Goal: Find specific page/section: Find specific page/section

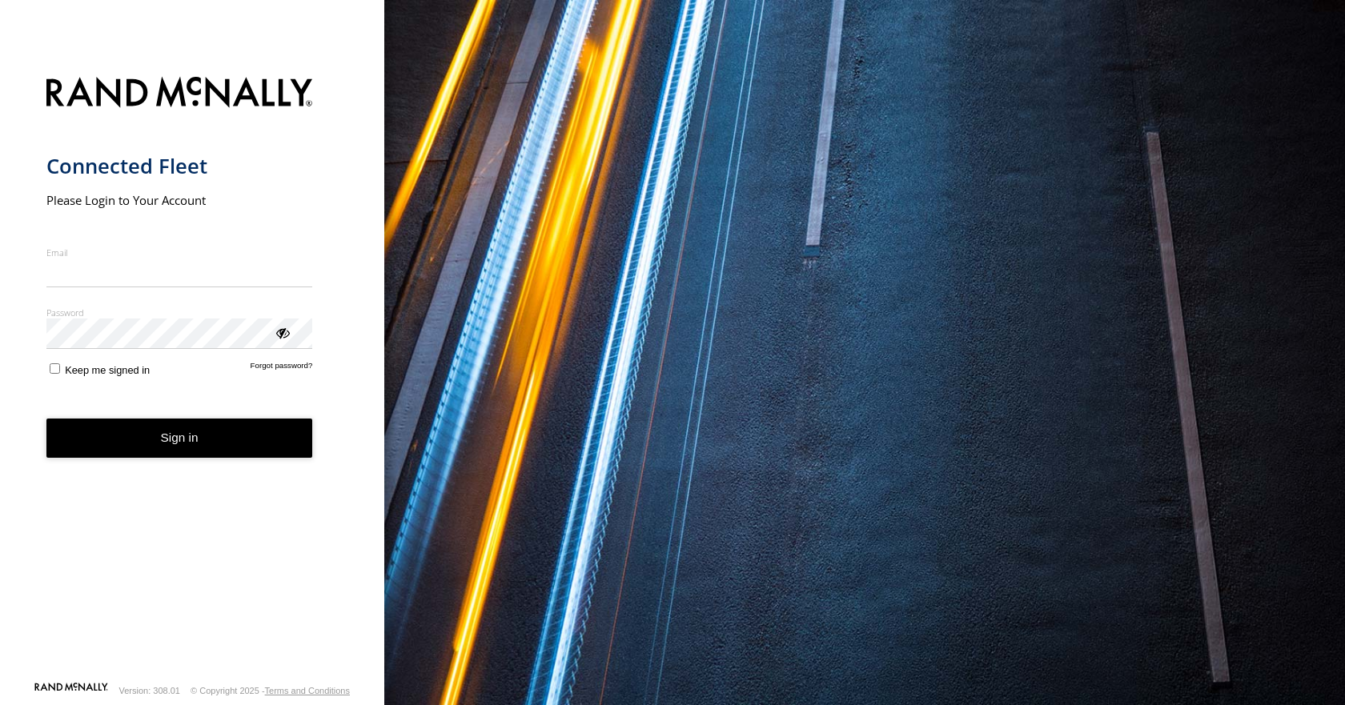
type input "**********"
click at [178, 458] on button "Sign in" at bounding box center [179, 438] width 267 height 39
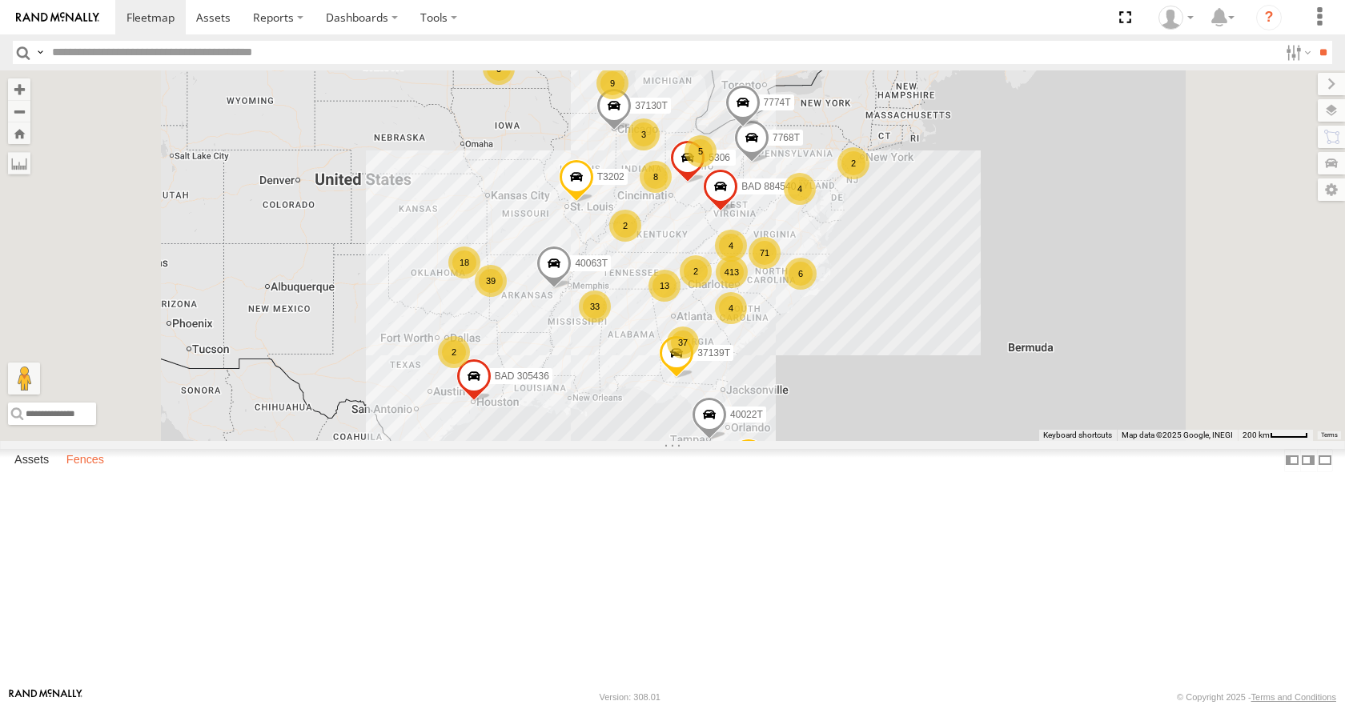
click at [91, 472] on label "Fences" at bounding box center [85, 461] width 54 height 22
click at [307, 48] on input "text" at bounding box center [662, 52] width 1233 height 23
click at [1313, 41] on input "**" at bounding box center [1322, 52] width 18 height 23
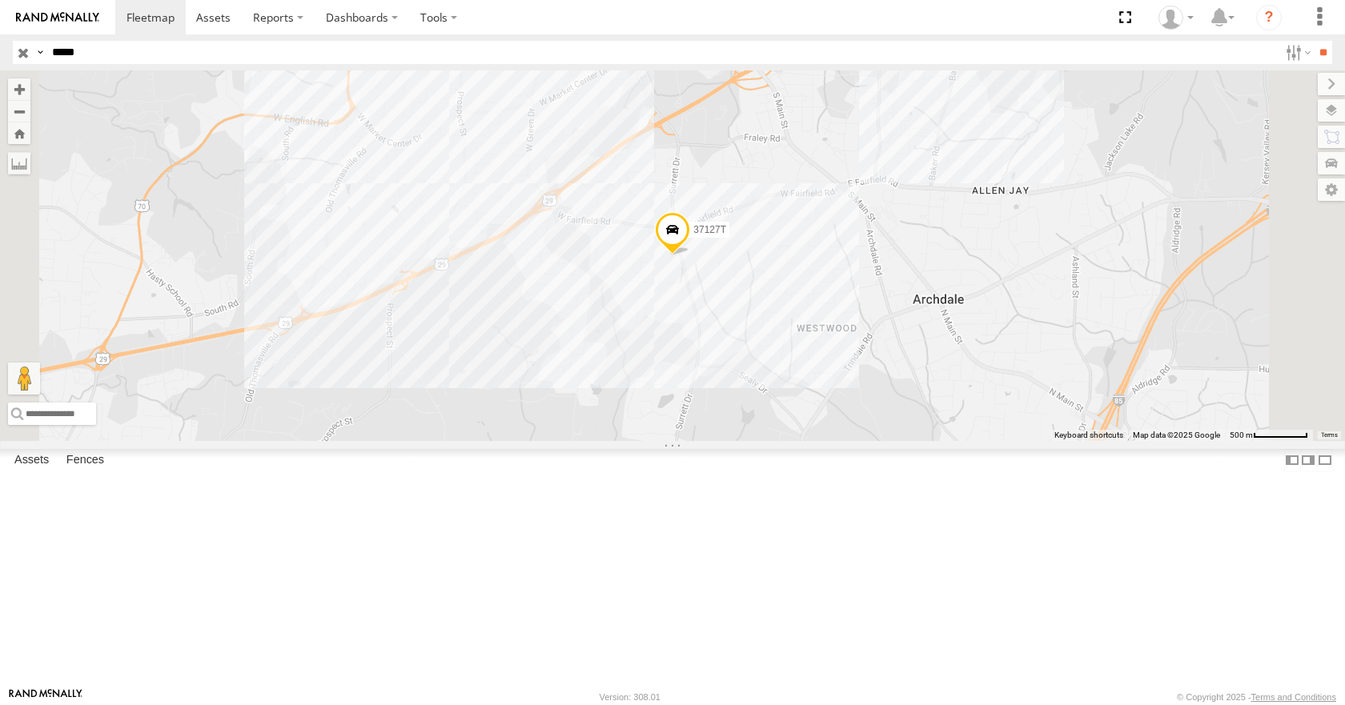
drag, startPoint x: 126, startPoint y: 50, endPoint x: 53, endPoint y: 47, distance: 72.9
click at [53, 47] on input "*****" at bounding box center [662, 52] width 1233 height 23
type input "*****"
click at [1313, 41] on input "**" at bounding box center [1322, 52] width 18 height 23
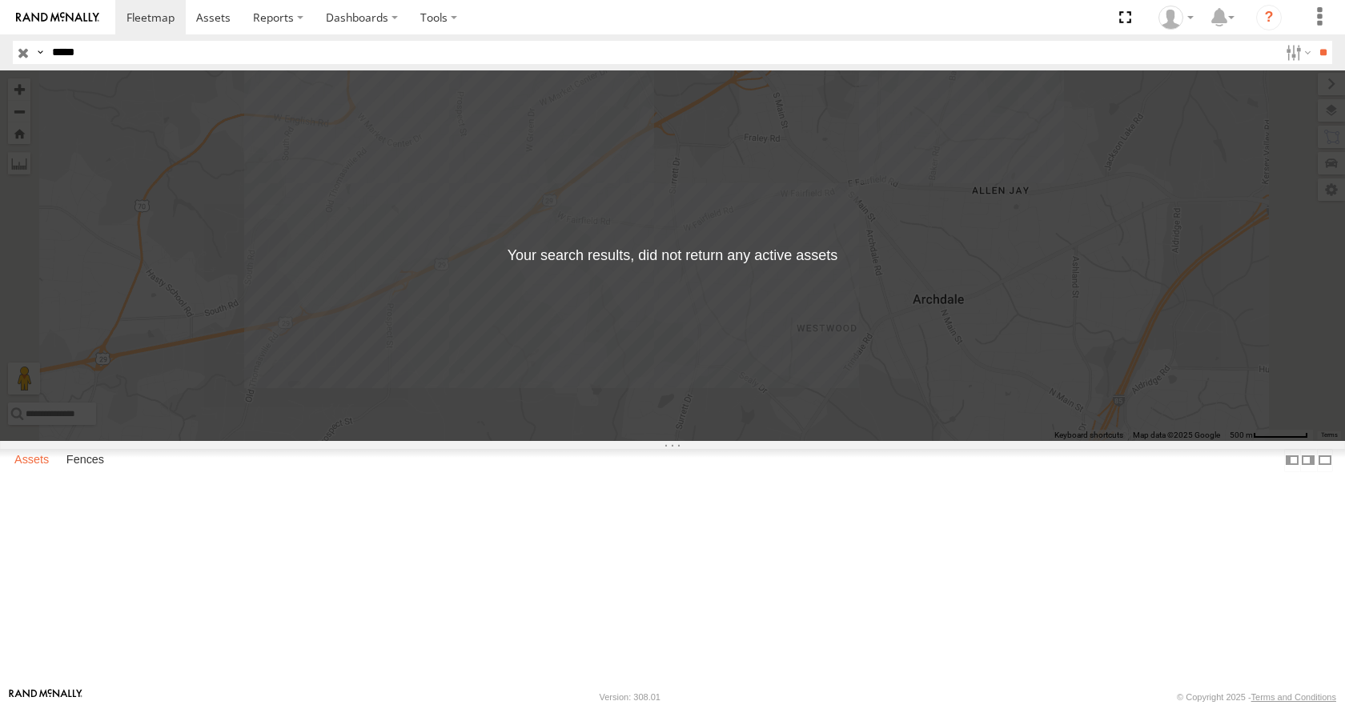
click at [34, 472] on label "Assets" at bounding box center [31, 461] width 50 height 22
click at [25, 56] on input "button" at bounding box center [23, 52] width 21 height 23
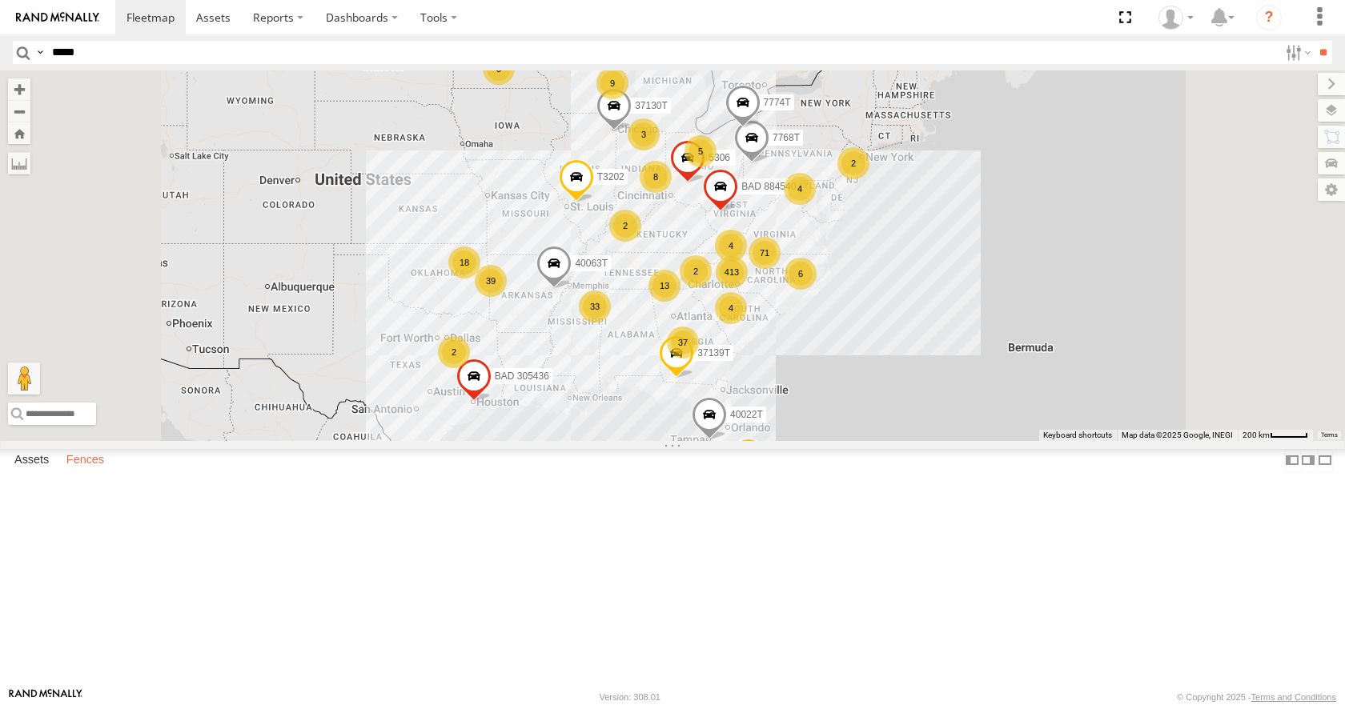
click at [91, 472] on label "Fences" at bounding box center [85, 461] width 54 height 22
click at [87, 472] on label "Fences" at bounding box center [85, 461] width 54 height 22
click at [1300, 472] on label at bounding box center [1308, 460] width 16 height 23
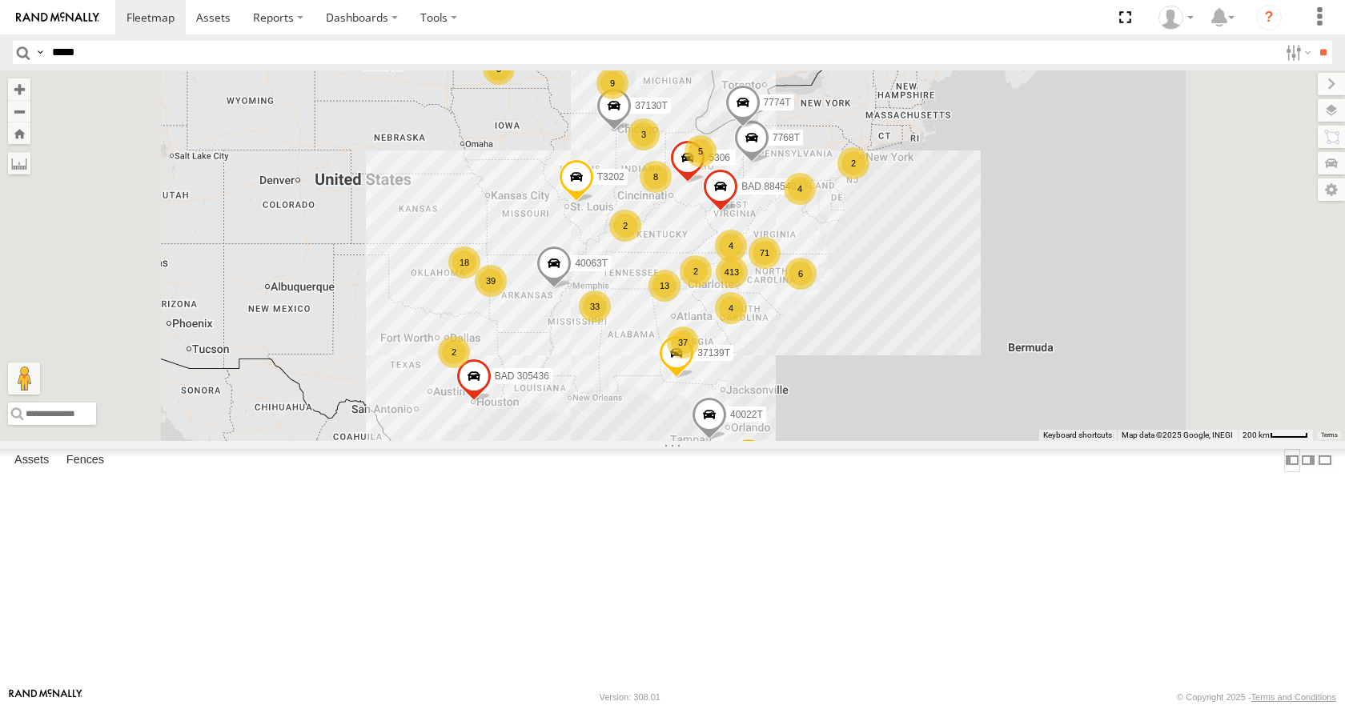
click at [1289, 472] on label at bounding box center [1292, 460] width 16 height 23
click at [0, 0] on div "FXI - [GEOGRAPHIC_DATA]" at bounding box center [0, 0] width 0 height 0
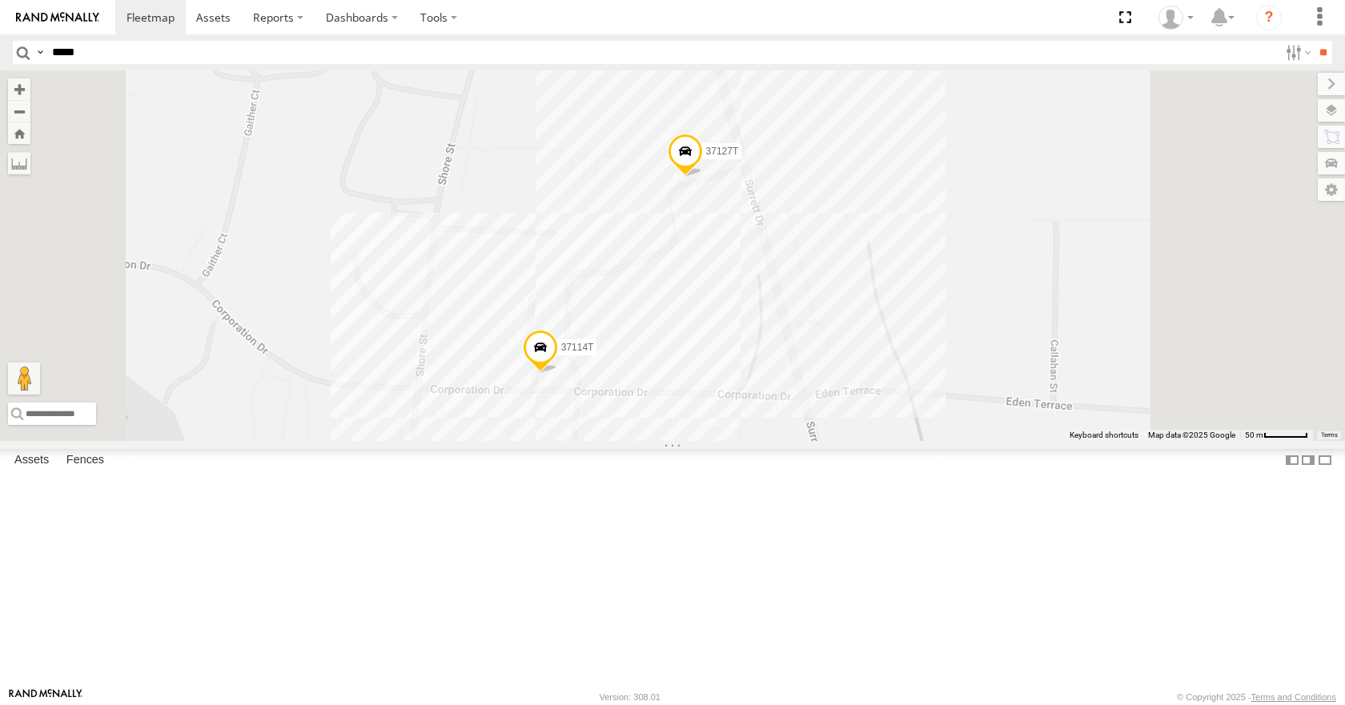
scroll to position [880, 0]
click at [0, 0] on div "IFH" at bounding box center [0, 0] width 0 height 0
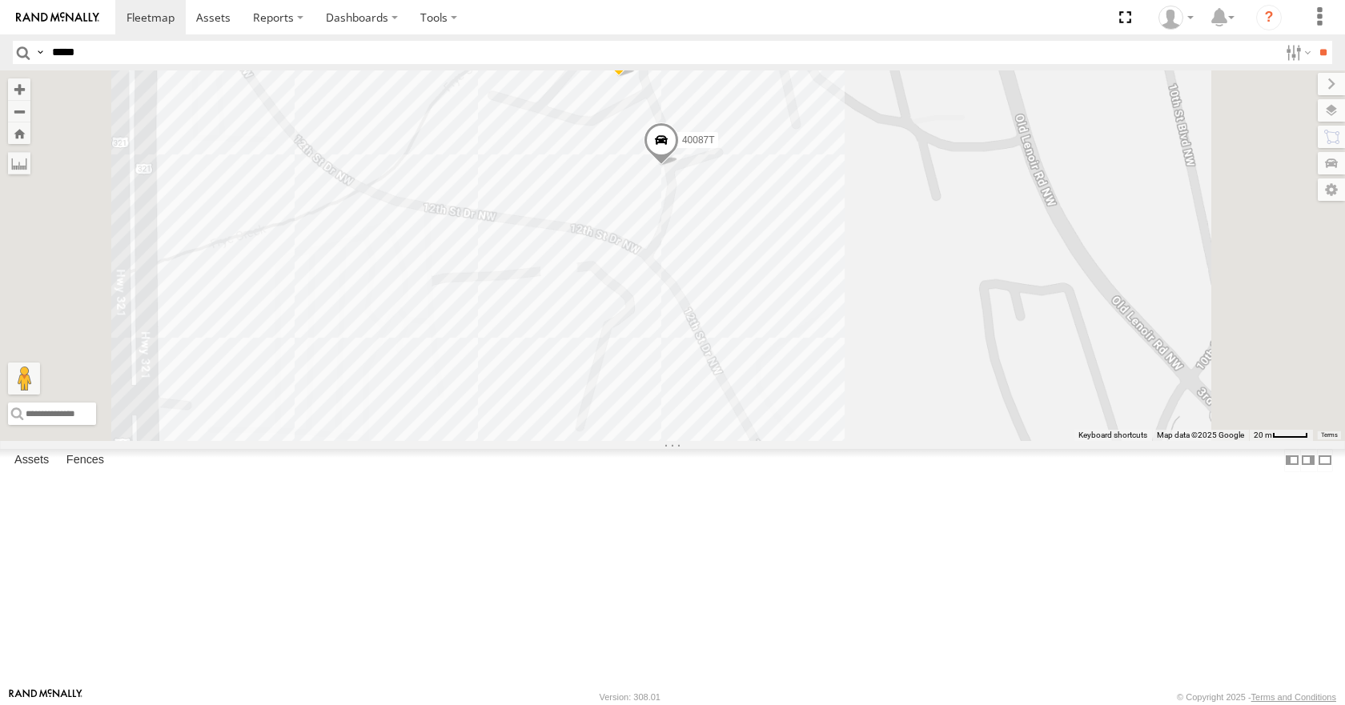
drag, startPoint x: 783, startPoint y: 263, endPoint x: 798, endPoint y: 407, distance: 145.7
click at [798, 407] on div "40021T 40087T 57469T 40119T 37142T" at bounding box center [672, 255] width 1345 height 370
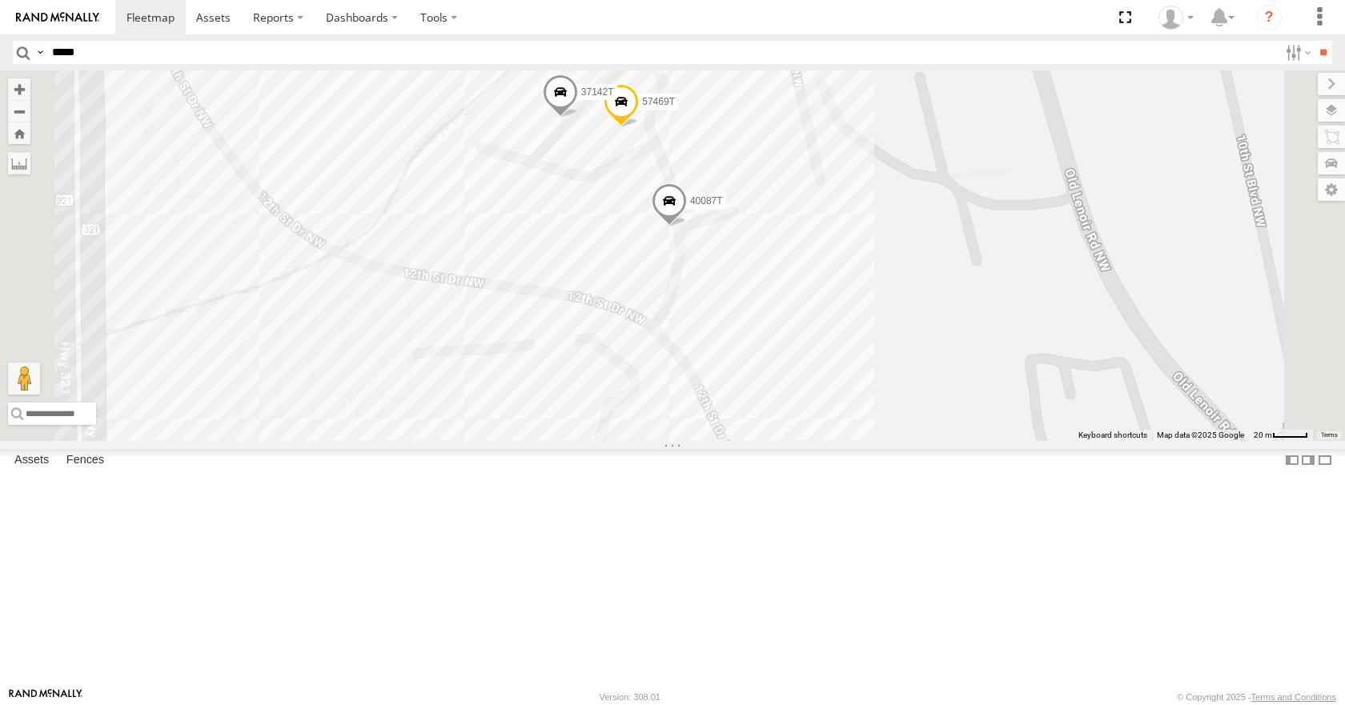
scroll to position [1041, 0]
click at [0, 0] on div "MDI Hickory" at bounding box center [0, 0] width 0 height 0
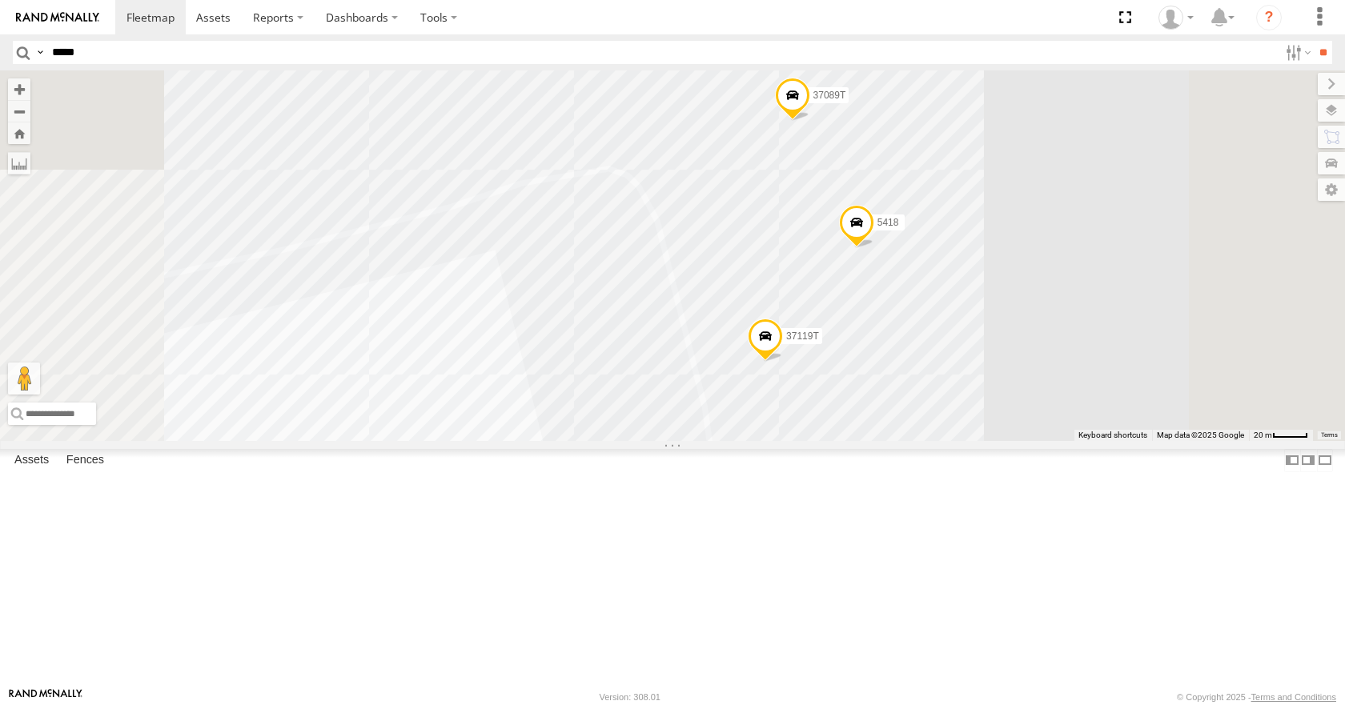
drag, startPoint x: 913, startPoint y: 348, endPoint x: 900, endPoint y: 513, distance: 165.4
click at [900, 440] on div "37145T 5418 37119T 37089T" at bounding box center [672, 255] width 1345 height 370
click at [0, 0] on div "Sleep Number Irmo" at bounding box center [0, 0] width 0 height 0
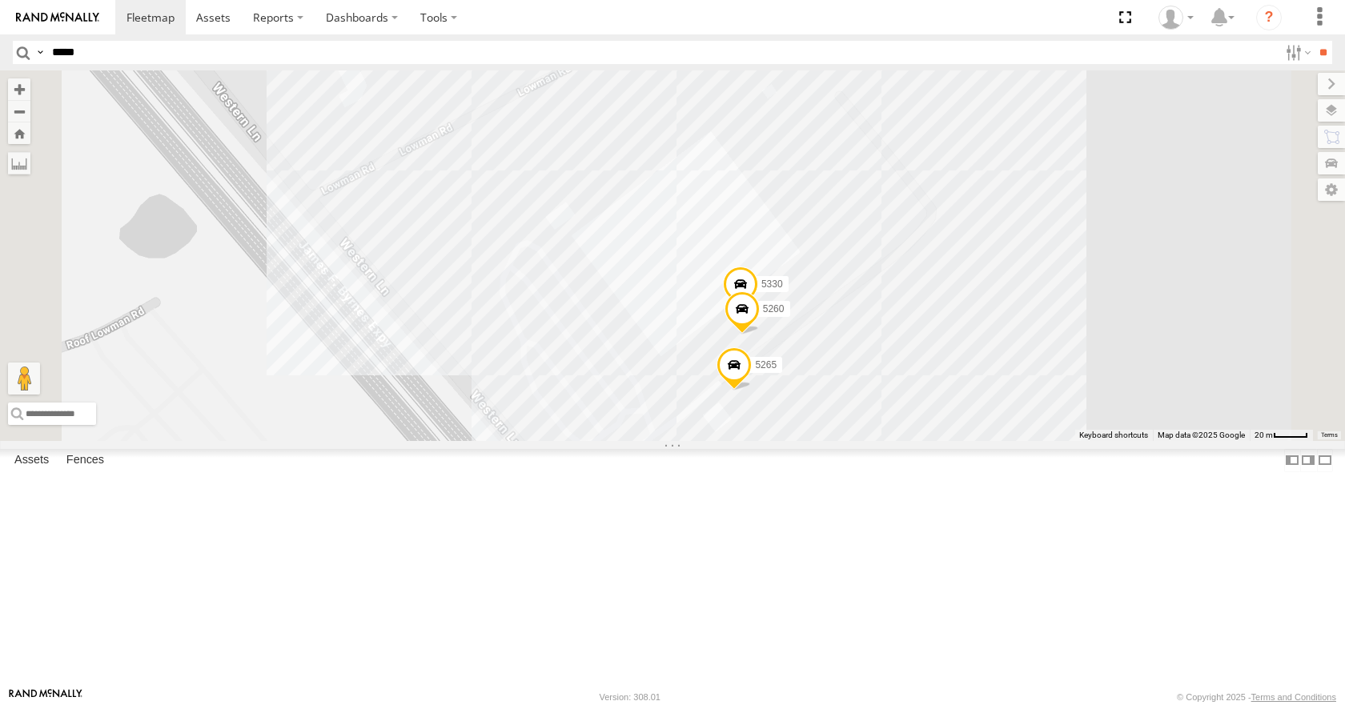
scroll to position [240, 0]
click at [0, 0] on div "Conwareco" at bounding box center [0, 0] width 0 height 0
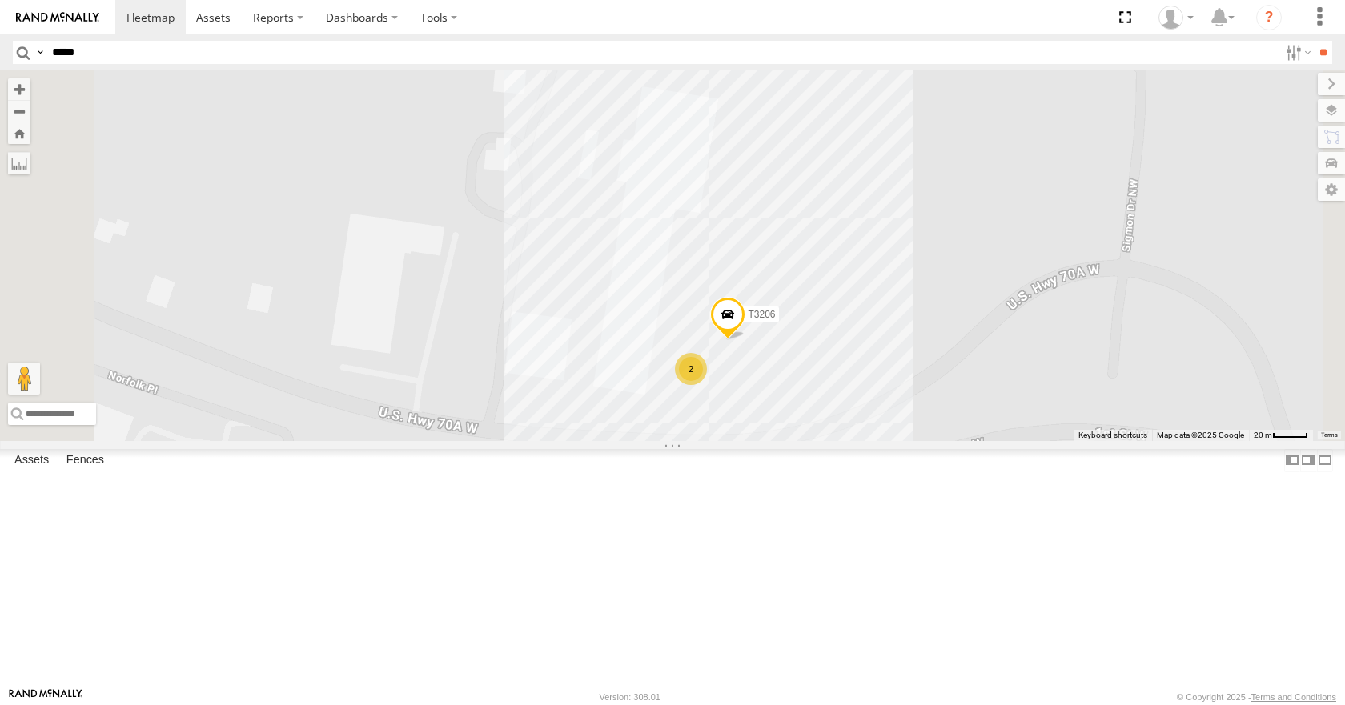
click at [0, 0] on div "Converting" at bounding box center [0, 0] width 0 height 0
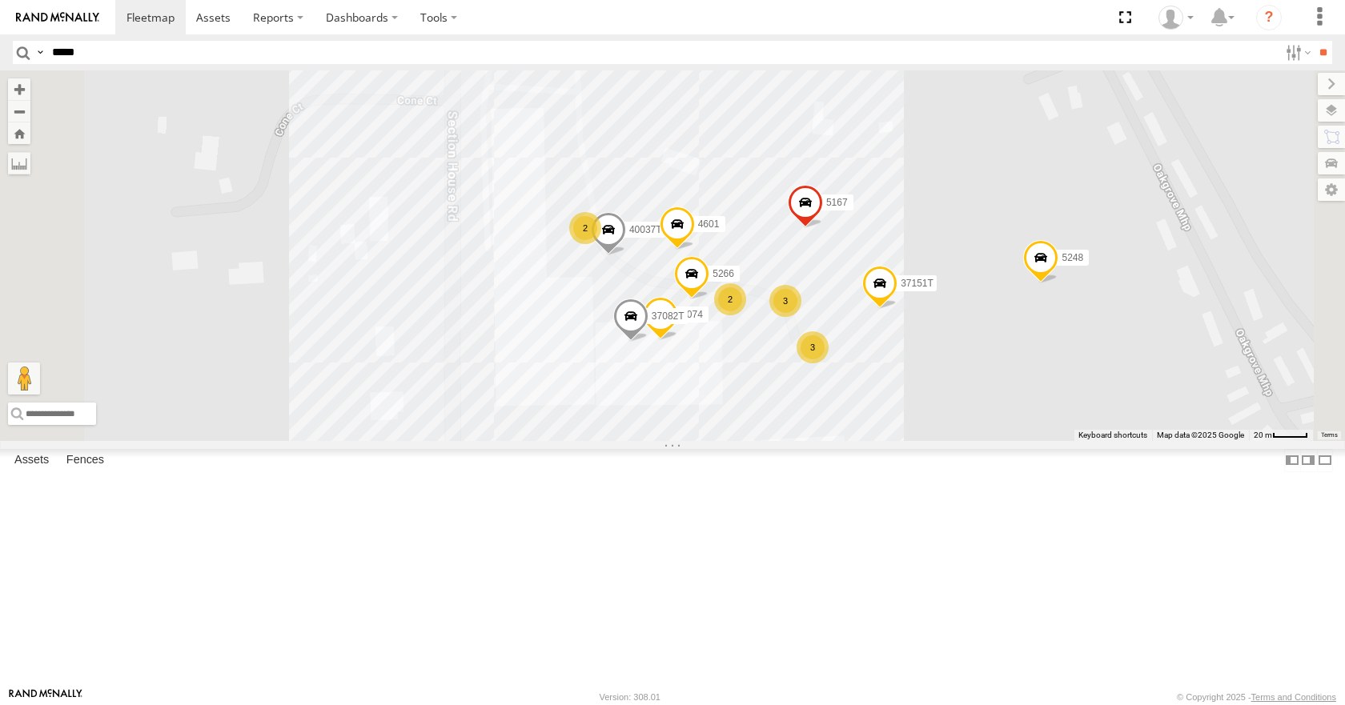
click at [0, 0] on div "Conwareco" at bounding box center [0, 0] width 0 height 0
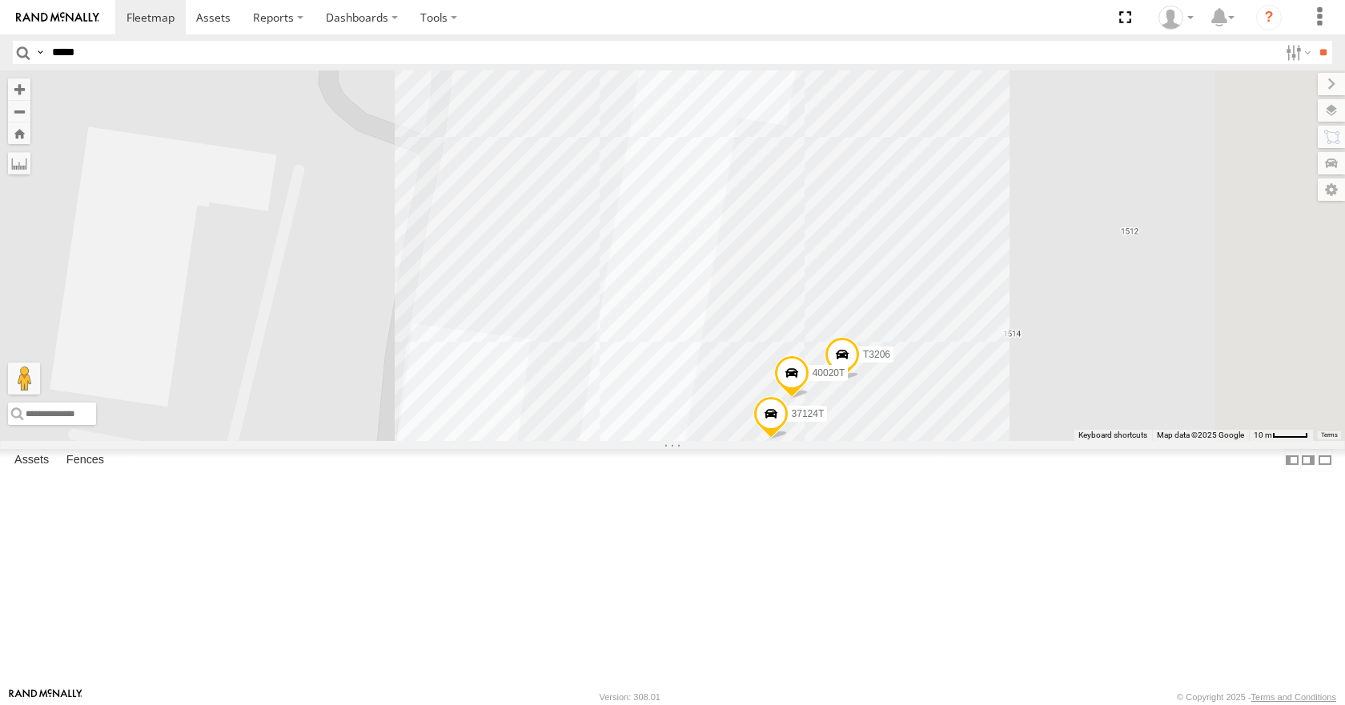
drag, startPoint x: 864, startPoint y: 415, endPoint x: 830, endPoint y: 331, distance: 91.3
click at [830, 331] on div "T3206 37124T 40020T" at bounding box center [672, 255] width 1345 height 370
click at [0, 0] on div "PTI" at bounding box center [0, 0] width 0 height 0
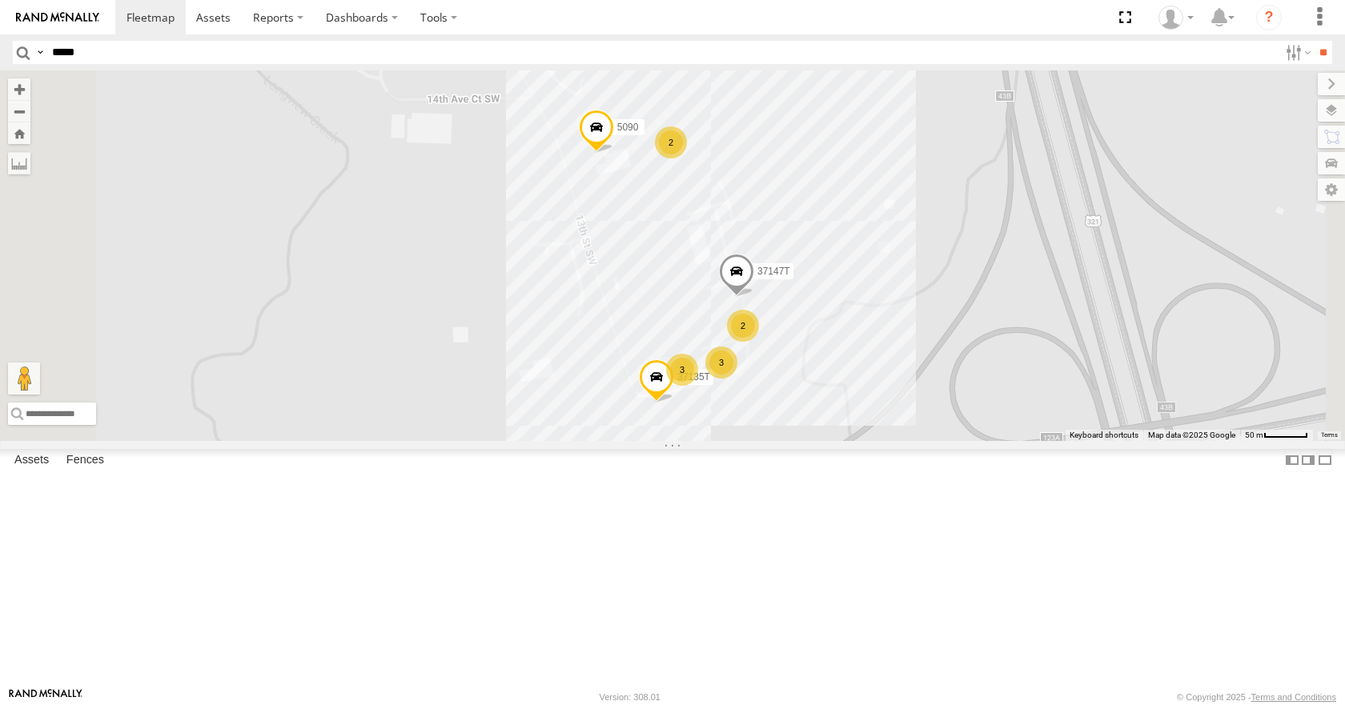
click at [0, 0] on div "Regency Fiber" at bounding box center [0, 0] width 0 height 0
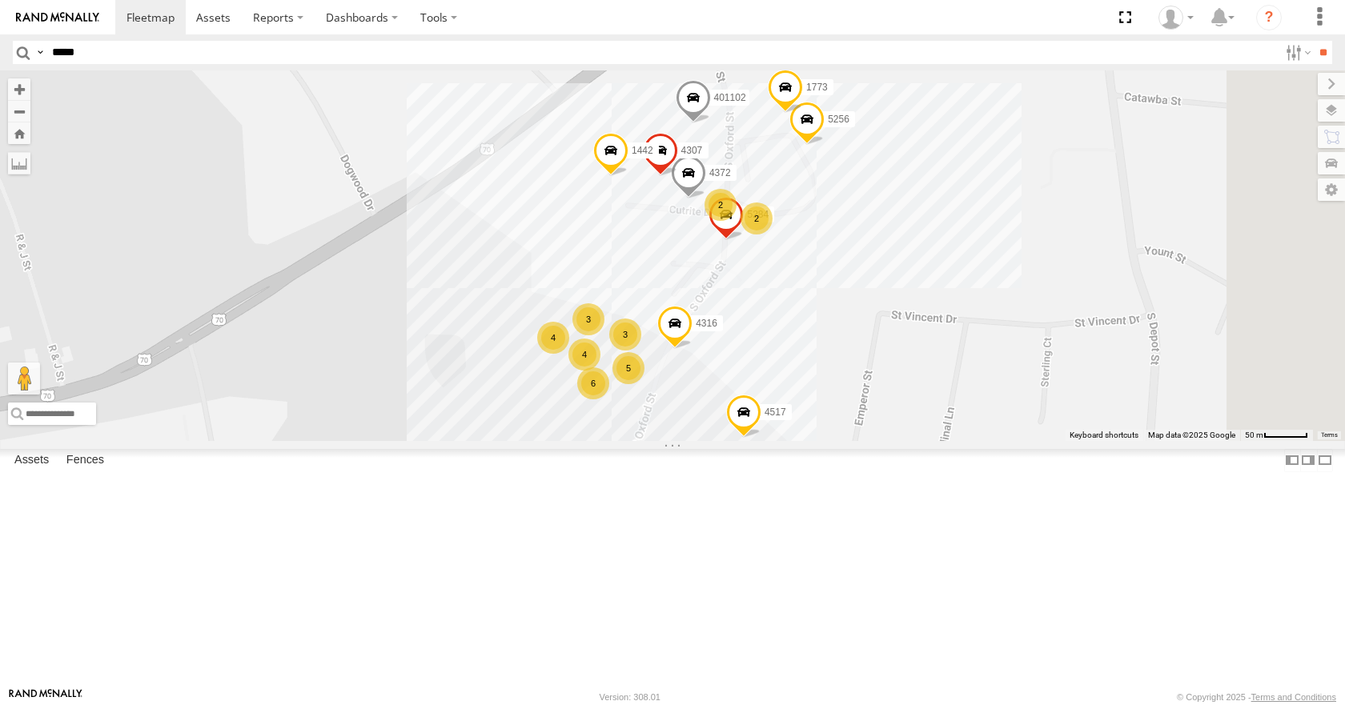
click at [0, 0] on div "Sleeper Kraft 1" at bounding box center [0, 0] width 0 height 0
click at [0, 0] on div "Target" at bounding box center [0, 0] width 0 height 0
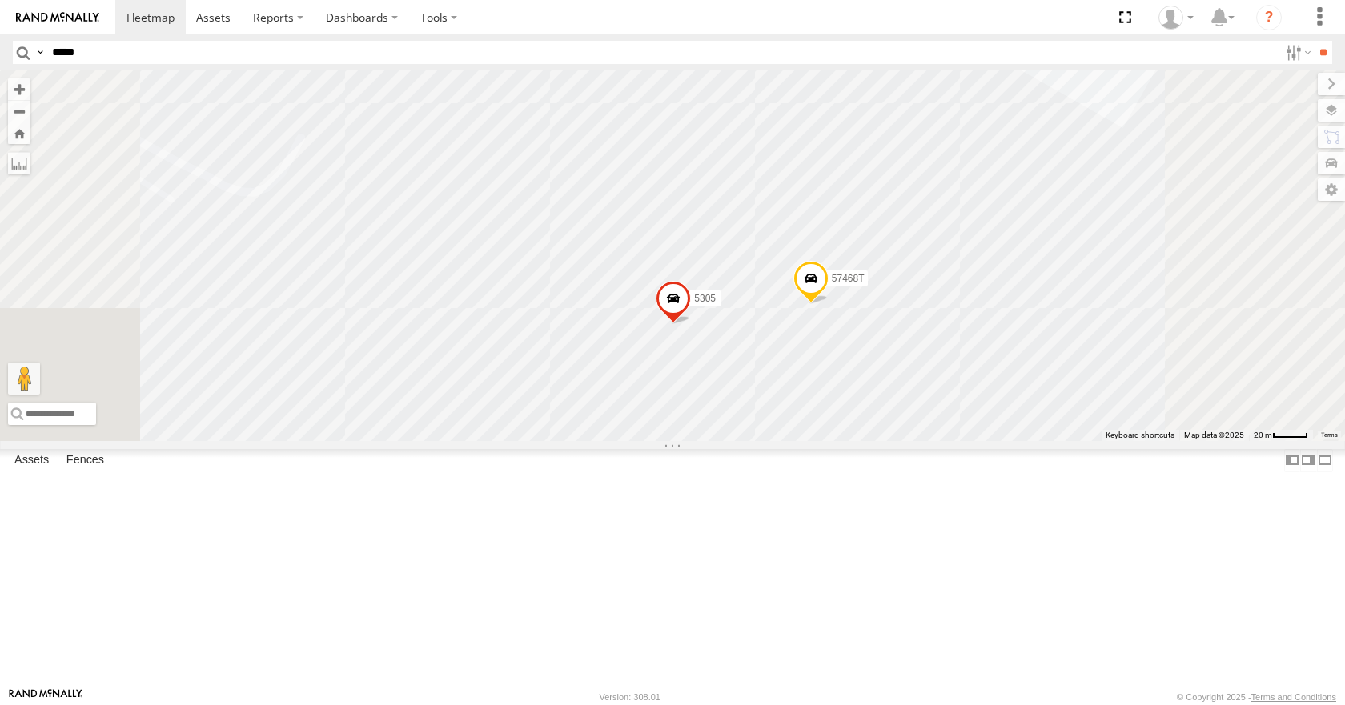
drag, startPoint x: 1058, startPoint y: 499, endPoint x: 1009, endPoint y: 473, distance: 56.2
click at [1010, 440] on div "5305 57468T" at bounding box center [672, 255] width 1345 height 370
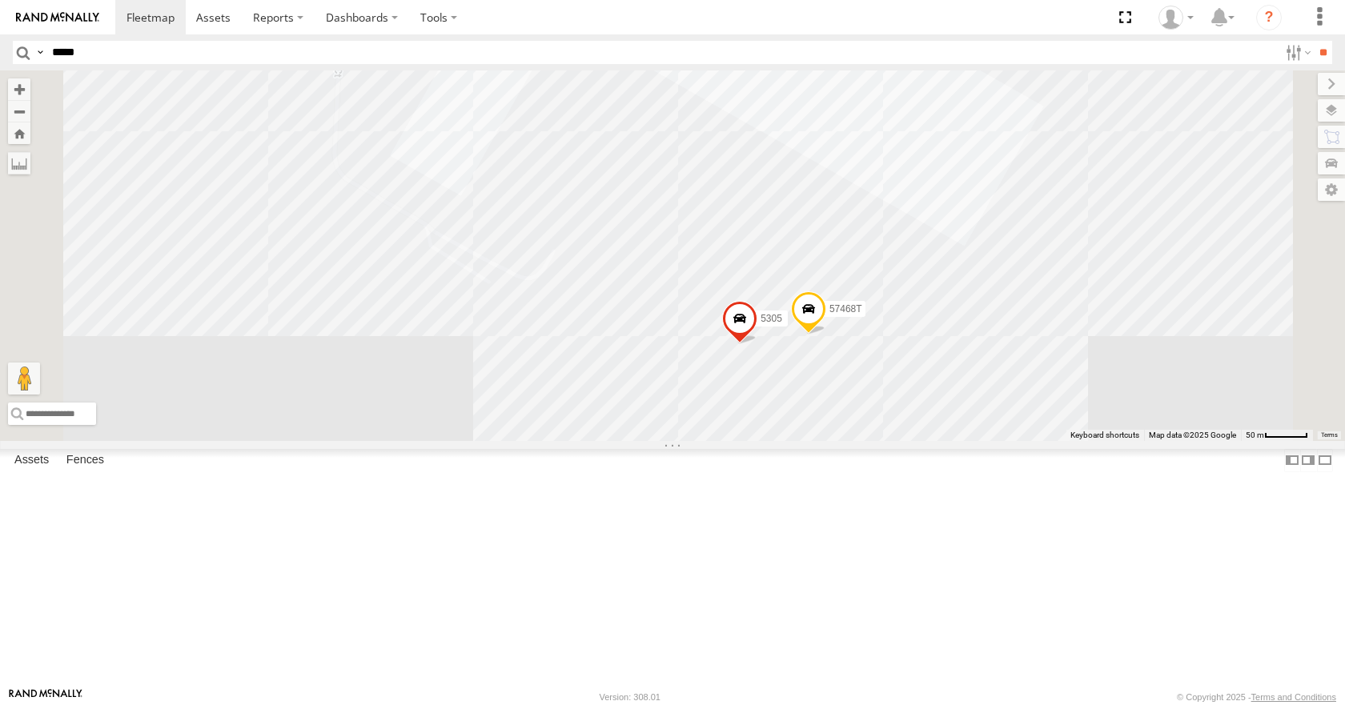
click at [0, 0] on div "Taji - Hickory" at bounding box center [0, 0] width 0 height 0
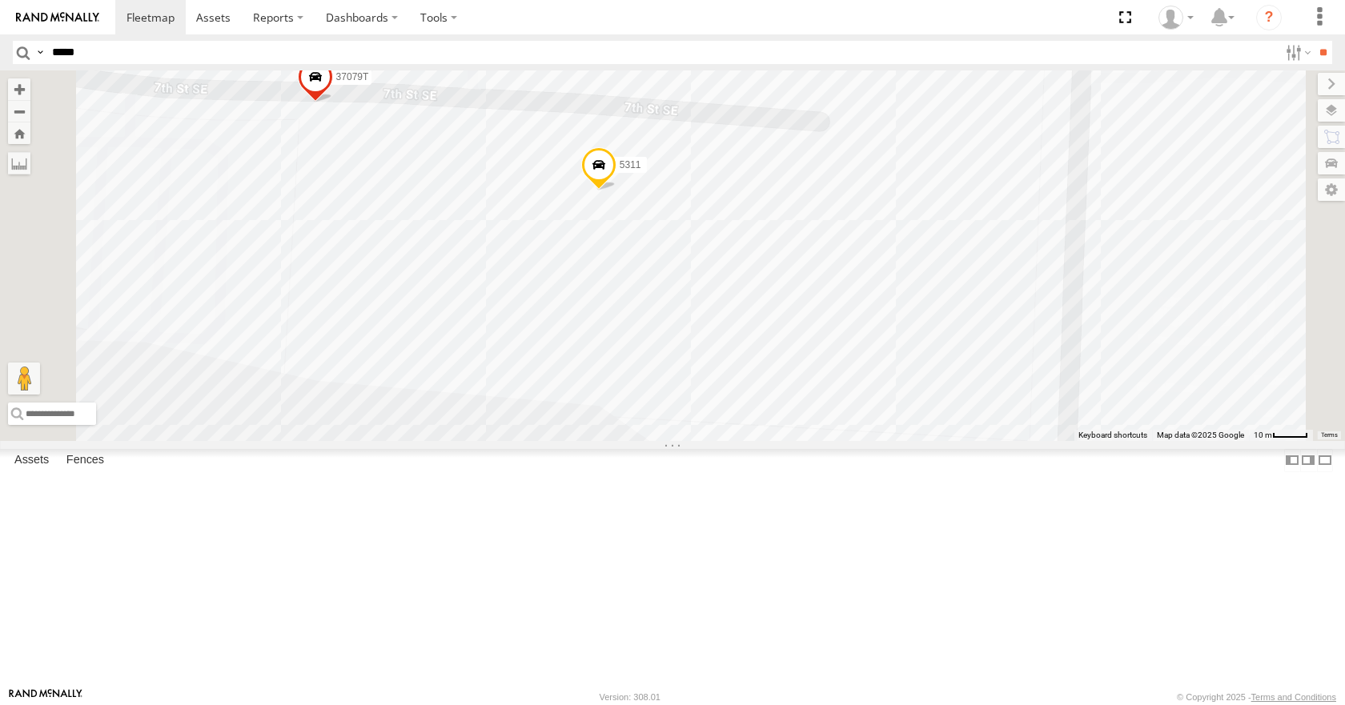
click at [0, 0] on div "[PERSON_NAME]" at bounding box center [0, 0] width 0 height 0
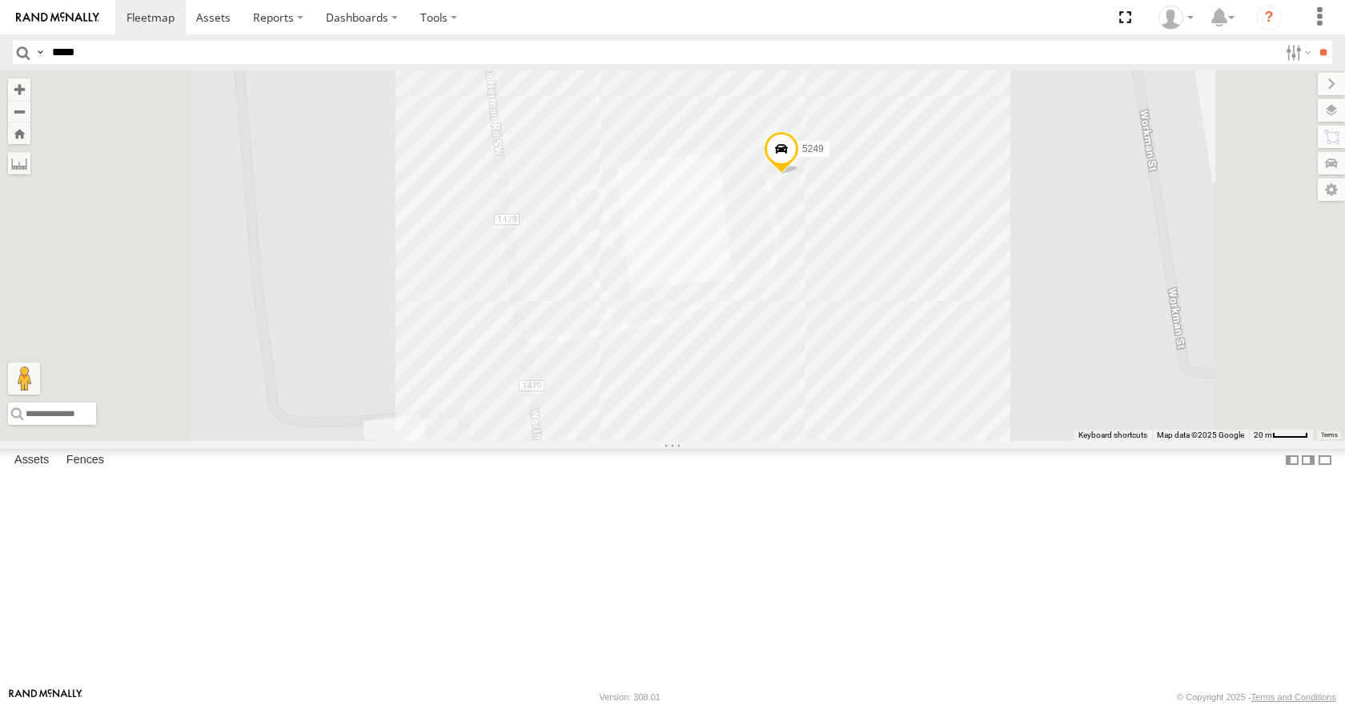
click at [0, 0] on div "Wire Plant" at bounding box center [0, 0] width 0 height 0
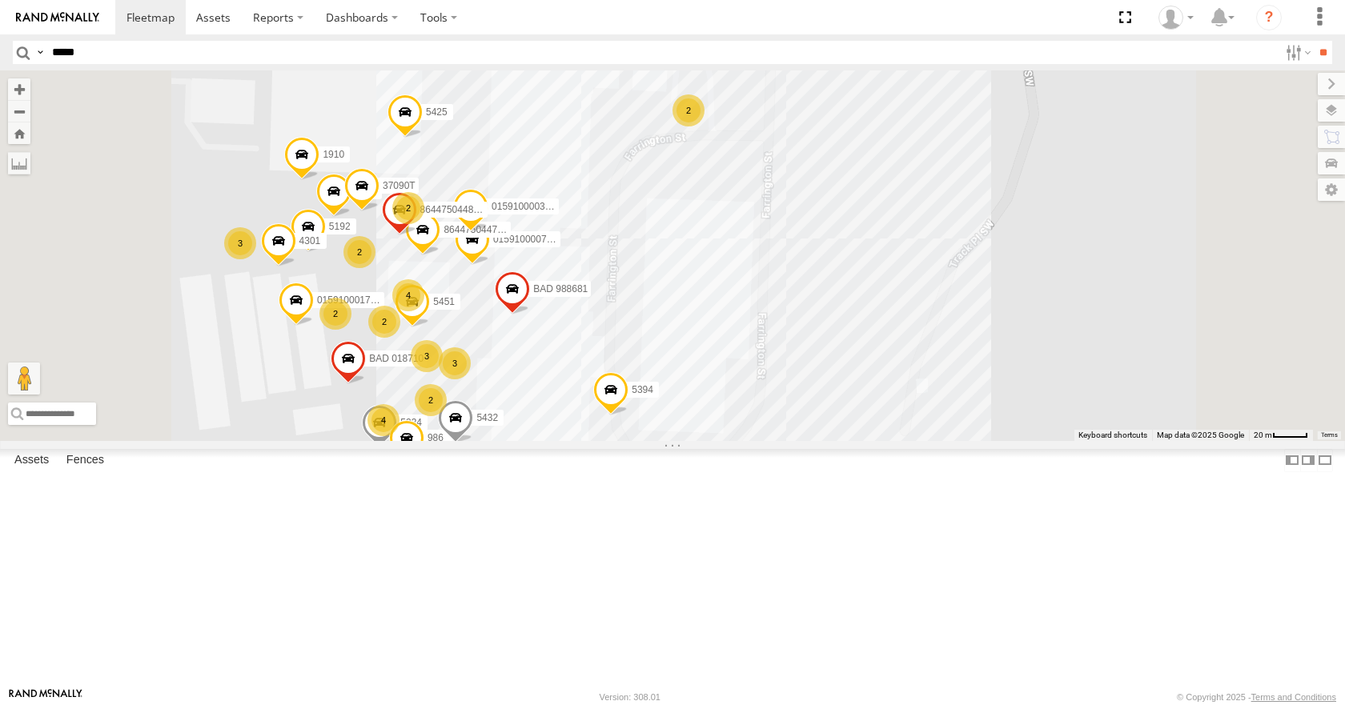
click at [0, 0] on div "Walmart Shelby" at bounding box center [0, 0] width 0 height 0
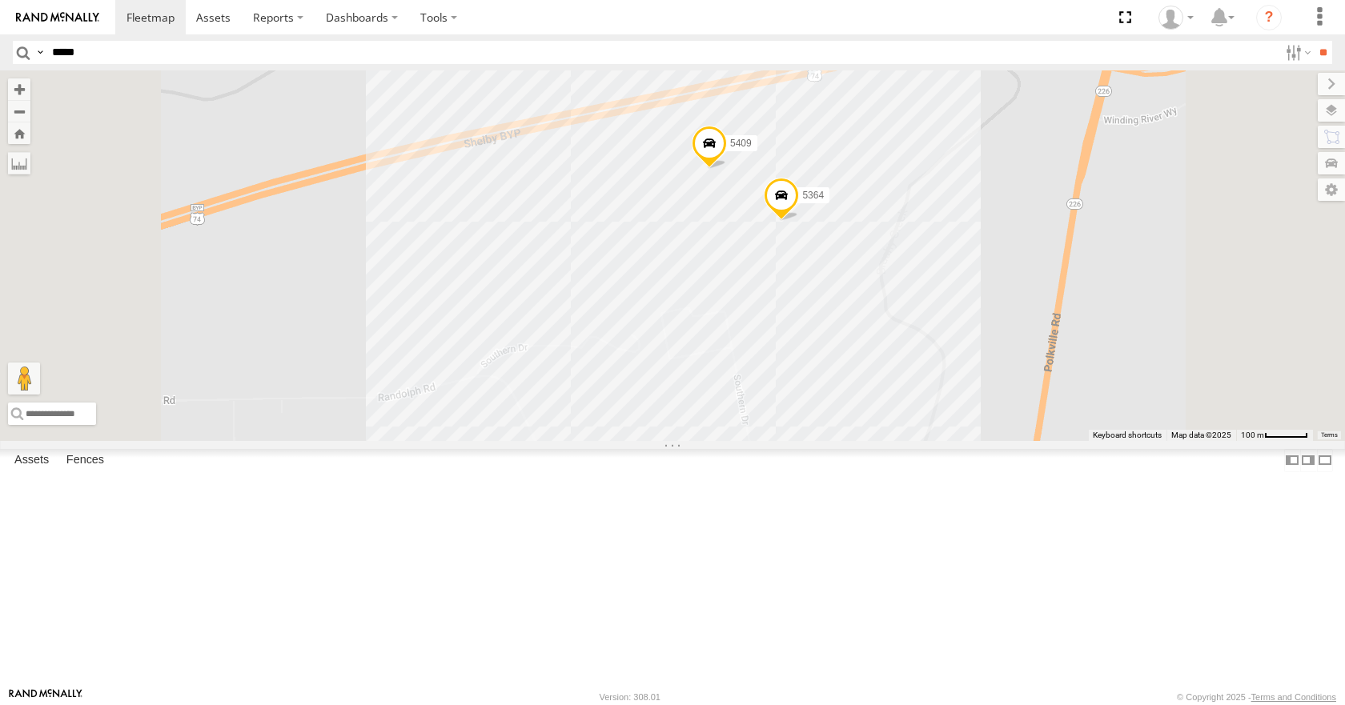
scroll to position [2023, 0]
click at [0, 0] on div "Wire Plant" at bounding box center [0, 0] width 0 height 0
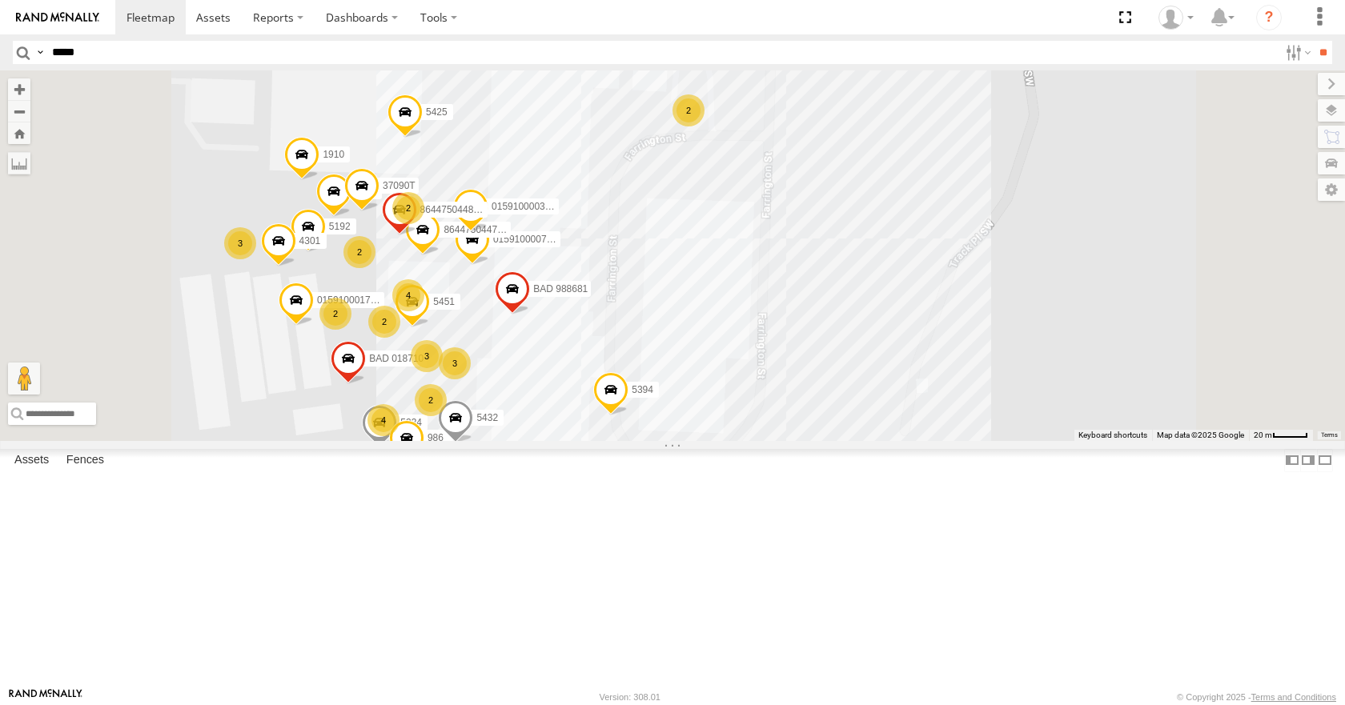
click at [0, 0] on div "Target" at bounding box center [0, 0] width 0 height 0
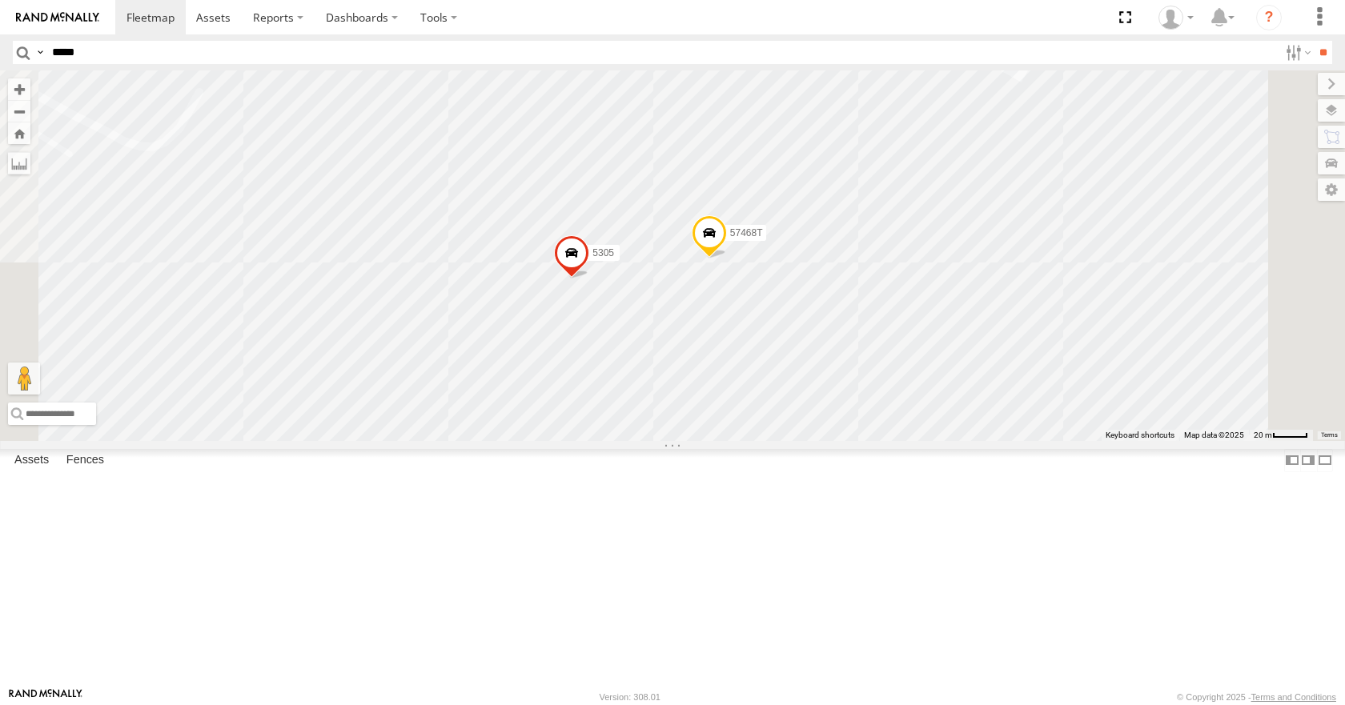
drag, startPoint x: 922, startPoint y: 447, endPoint x: 937, endPoint y: 257, distance: 190.3
click at [937, 257] on div "5305 57468T" at bounding box center [672, 255] width 1345 height 370
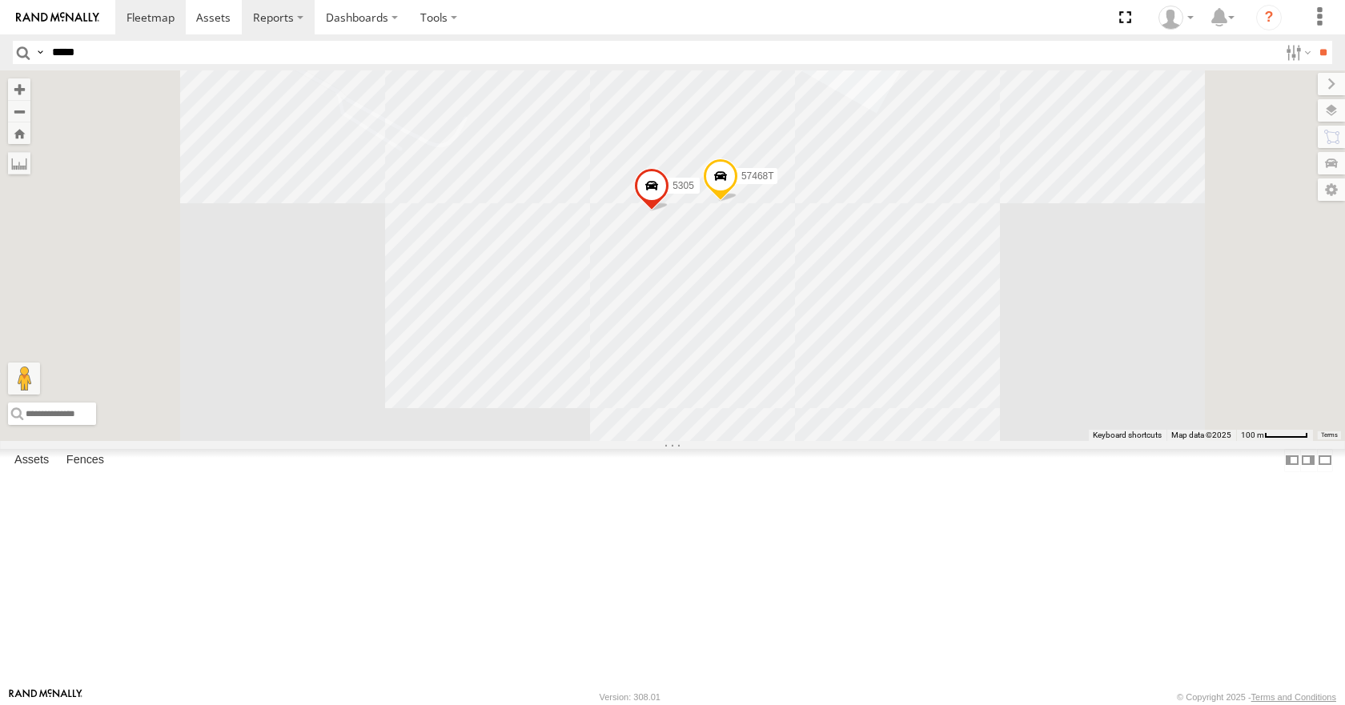
scroll to position [0, 0]
